Goal: Navigation & Orientation: Find specific page/section

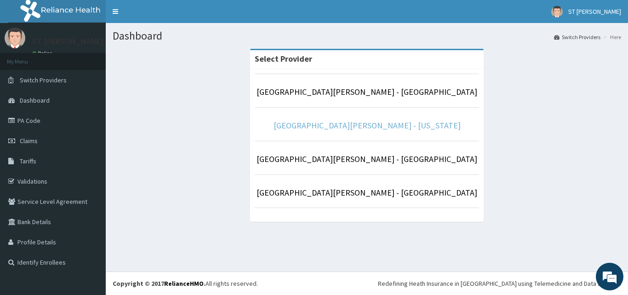
click at [357, 126] on link "[GEOGRAPHIC_DATA][PERSON_NAME] - [US_STATE]" at bounding box center [366, 125] width 187 height 11
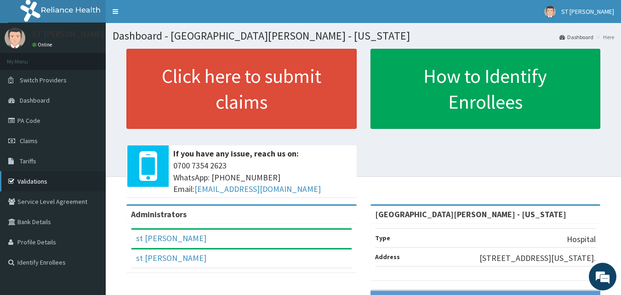
click at [34, 182] on link "Validations" at bounding box center [53, 181] width 106 height 20
